Goal: Task Accomplishment & Management: Use online tool/utility

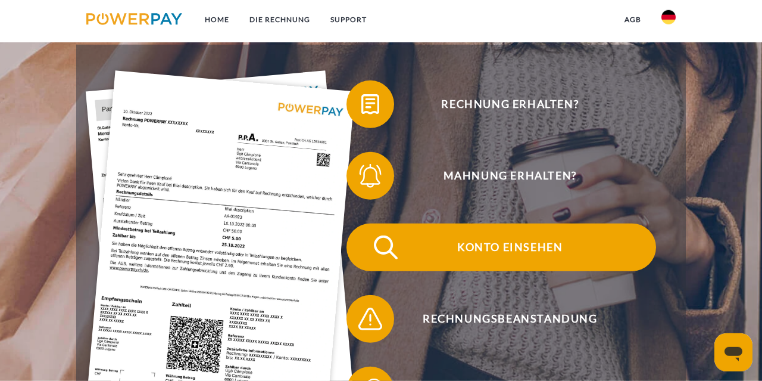
scroll to position [248, 0]
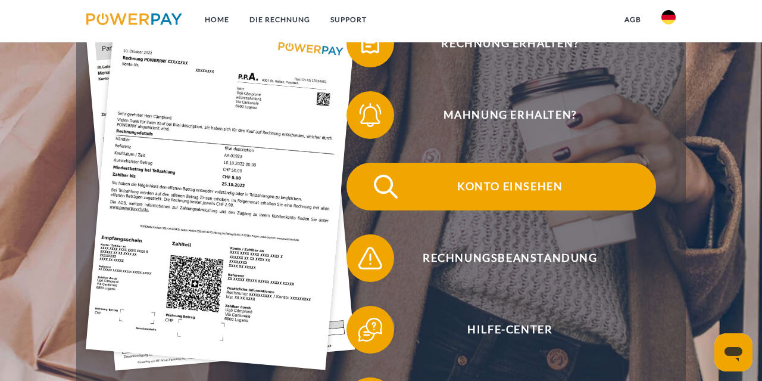
click at [531, 178] on span "Konto einsehen" at bounding box center [510, 187] width 292 height 48
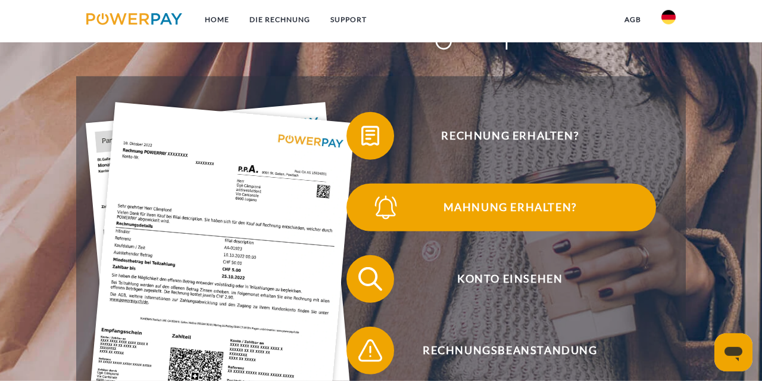
scroll to position [124, 0]
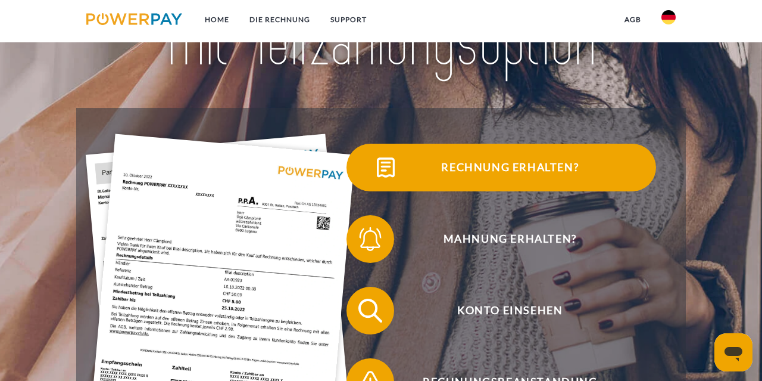
click at [511, 163] on span "Rechnung erhalten?" at bounding box center [510, 168] width 292 height 48
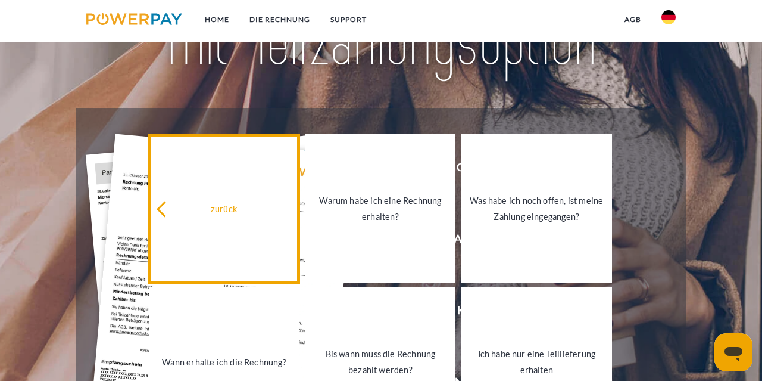
click at [202, 219] on link "zurück" at bounding box center [224, 208] width 150 height 149
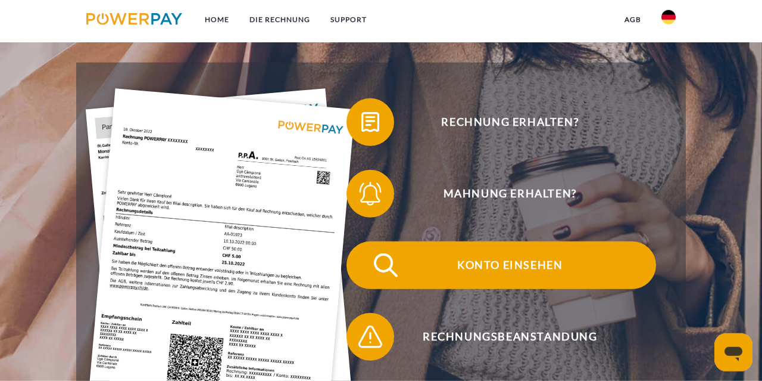
scroll to position [186, 0]
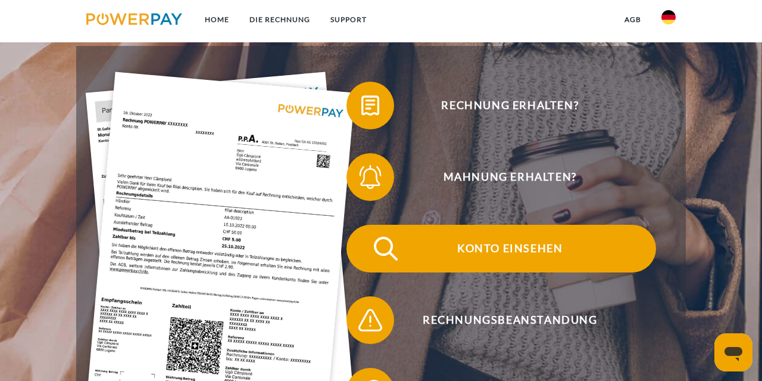
click at [559, 236] on span "Konto einsehen" at bounding box center [510, 248] width 292 height 48
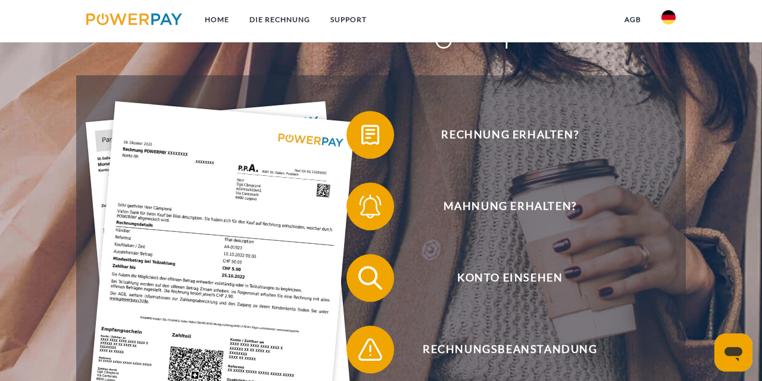
scroll to position [248, 0]
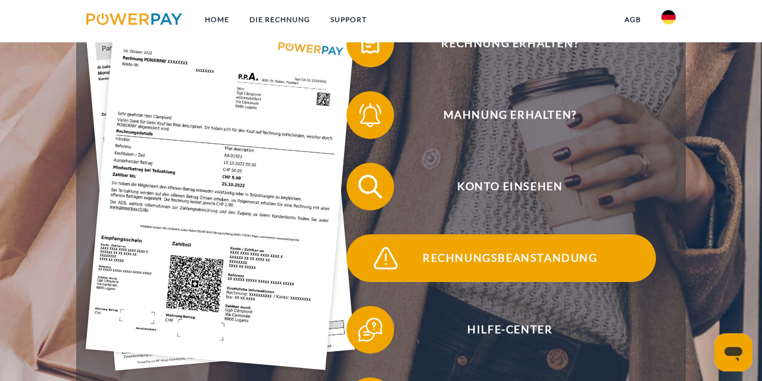
click at [554, 253] on span "Rechnungsbeanstandung" at bounding box center [510, 258] width 292 height 48
